Goal: Transaction & Acquisition: Purchase product/service

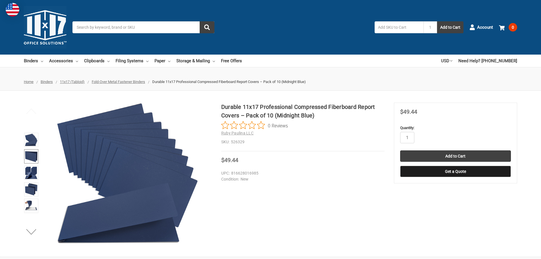
click at [31, 155] on img at bounding box center [31, 156] width 12 height 12
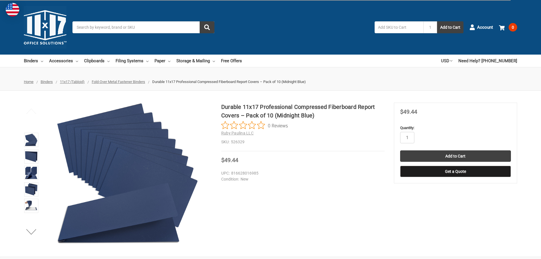
click at [34, 175] on img at bounding box center [31, 172] width 12 height 12
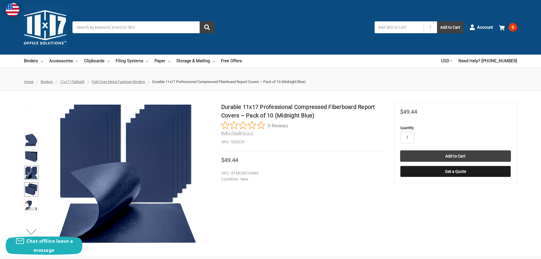
click at [32, 183] on img at bounding box center [31, 189] width 12 height 12
